Goal: Check status: Check status

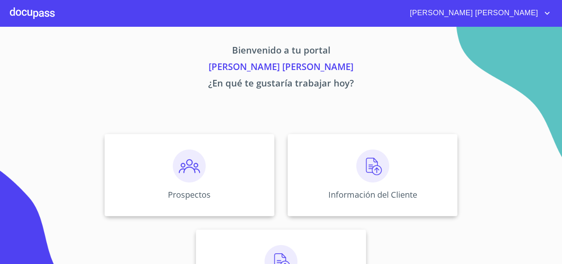
click at [365, 123] on div "Bienvenido a tu portal [PERSON_NAME] [PERSON_NAME] ¿En qué te gustaría trabajar…" at bounding box center [281, 172] width 527 height 290
click at [374, 142] on div "Información del Cliente" at bounding box center [373, 175] width 170 height 82
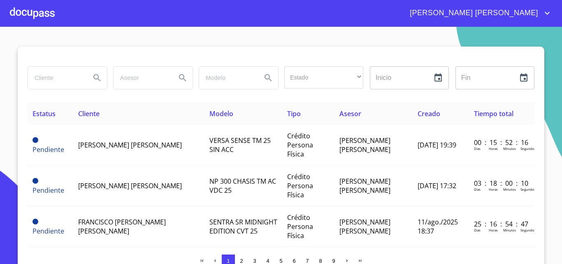
click at [46, 84] on input "search" at bounding box center [56, 78] width 56 height 22
type input "anahi"
click at [97, 76] on icon "Search" at bounding box center [97, 78] width 10 height 10
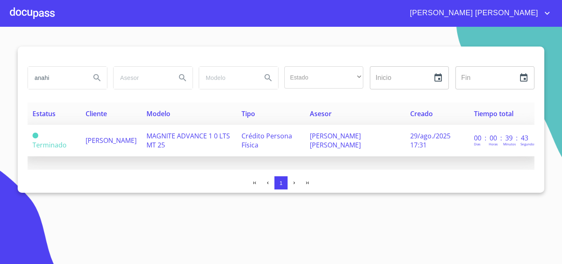
click at [104, 139] on span "[PERSON_NAME]" at bounding box center [111, 140] width 51 height 9
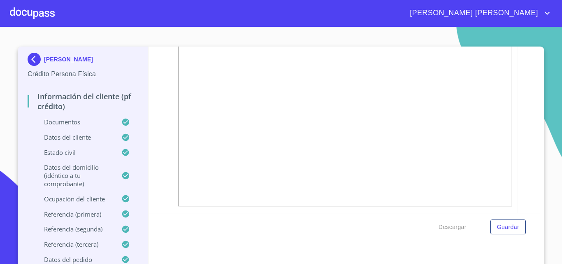
scroll to position [1309, 0]
click at [39, 11] on div at bounding box center [32, 13] width 45 height 26
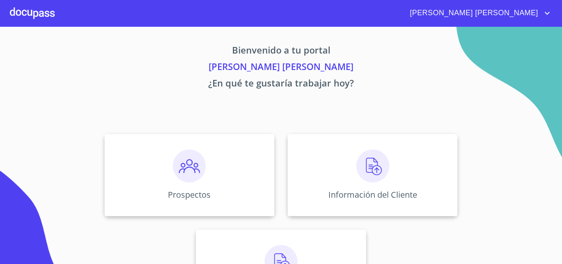
click at [377, 164] on img at bounding box center [373, 165] width 33 height 33
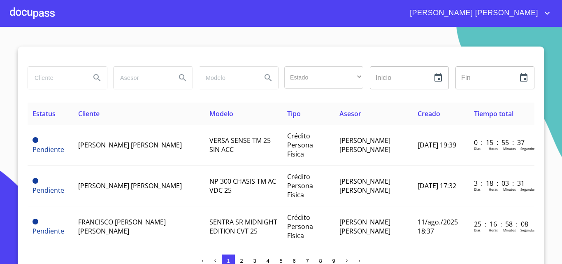
click at [58, 79] on input "search" at bounding box center [56, 78] width 56 height 22
type input "[PERSON_NAME]"
click at [92, 78] on icon "Search" at bounding box center [97, 78] width 10 height 10
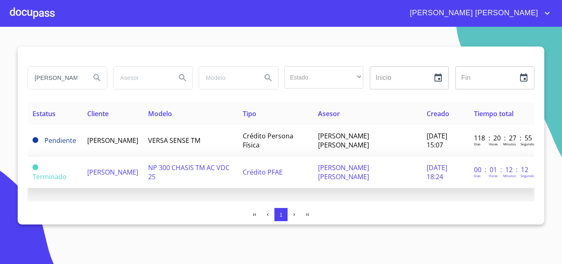
click at [121, 168] on span "[PERSON_NAME]" at bounding box center [112, 172] width 51 height 9
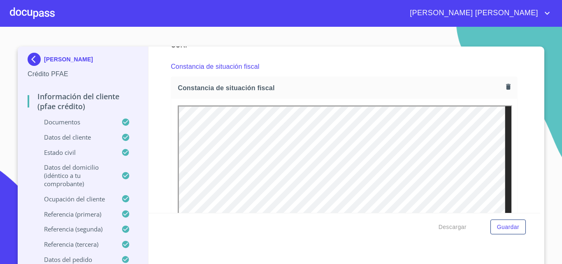
scroll to position [2258, 0]
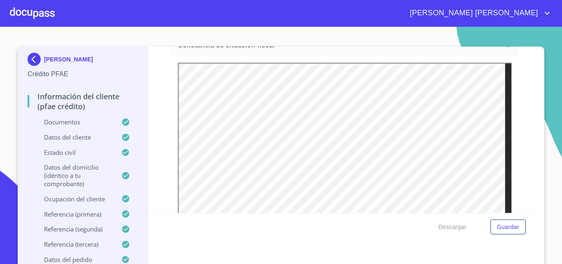
click at [506, 47] on icon "button" at bounding box center [508, 44] width 5 height 6
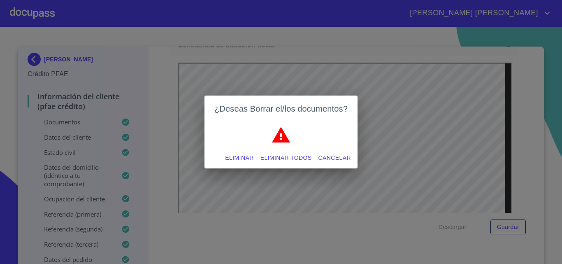
click at [243, 157] on span "Eliminar" at bounding box center [239, 158] width 28 height 10
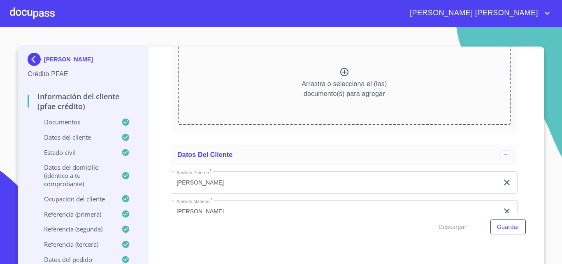
click at [340, 77] on icon at bounding box center [345, 72] width 10 height 10
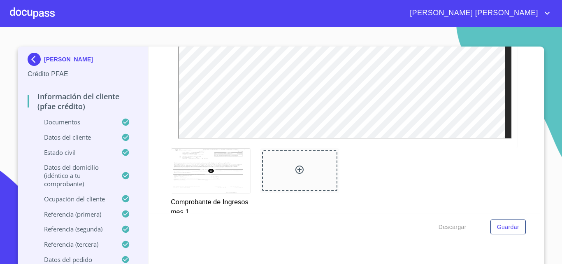
scroll to position [966, 0]
